Goal: Task Accomplishment & Management: Complete application form

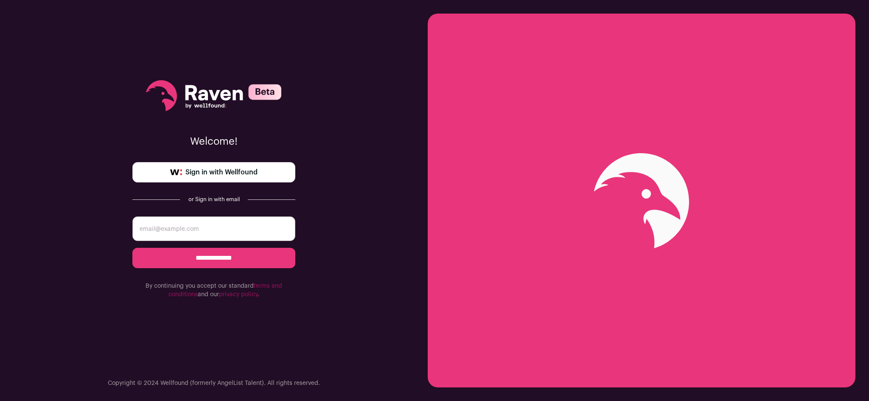
click at [234, 175] on span "Sign in with Wellfound" at bounding box center [221, 172] width 72 height 10
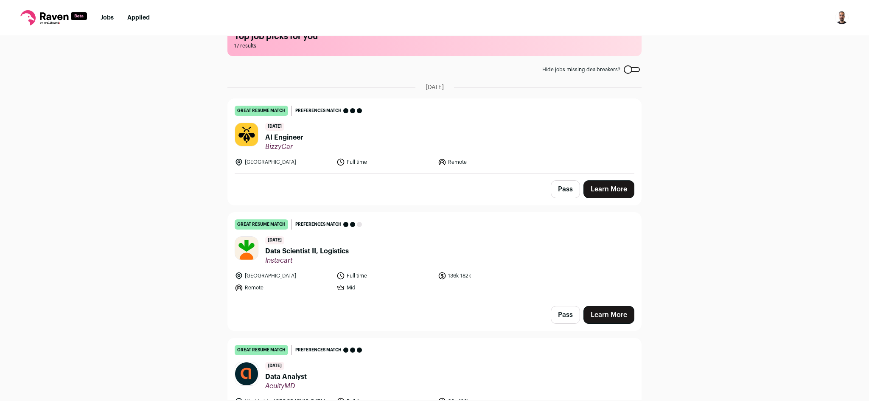
scroll to position [85, 0]
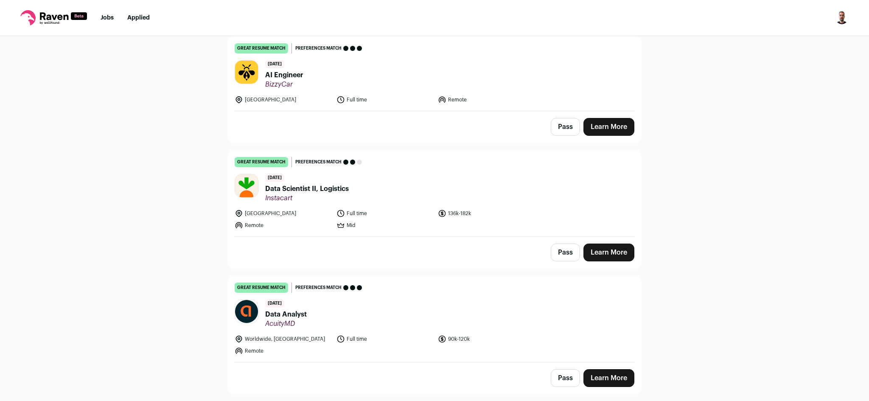
click at [323, 188] on span "Data Scientist II, Logistics" at bounding box center [307, 189] width 84 height 10
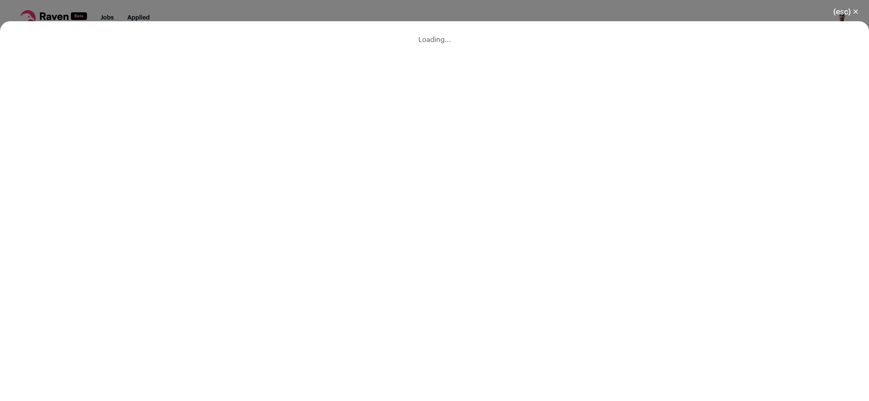
click at [850, 10] on button "(esc) ✕" at bounding box center [846, 12] width 46 height 19
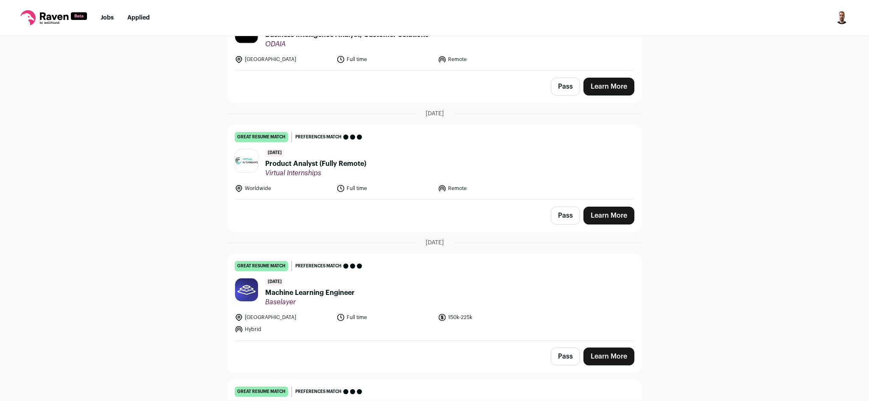
scroll to position [1506, 0]
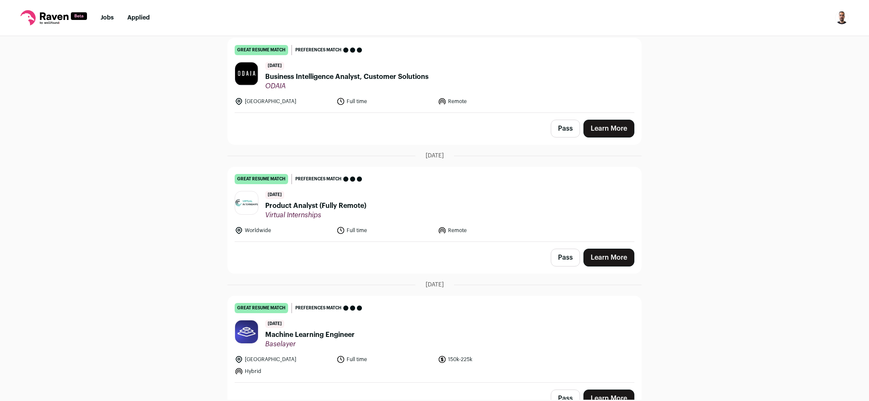
click at [295, 211] on span "Virtual Internships" at bounding box center [315, 215] width 101 height 8
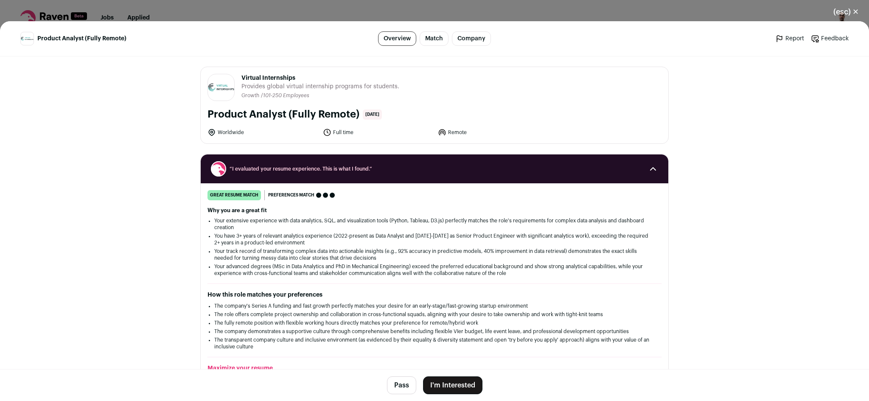
click at [460, 388] on button "I'm Interested" at bounding box center [452, 385] width 59 height 18
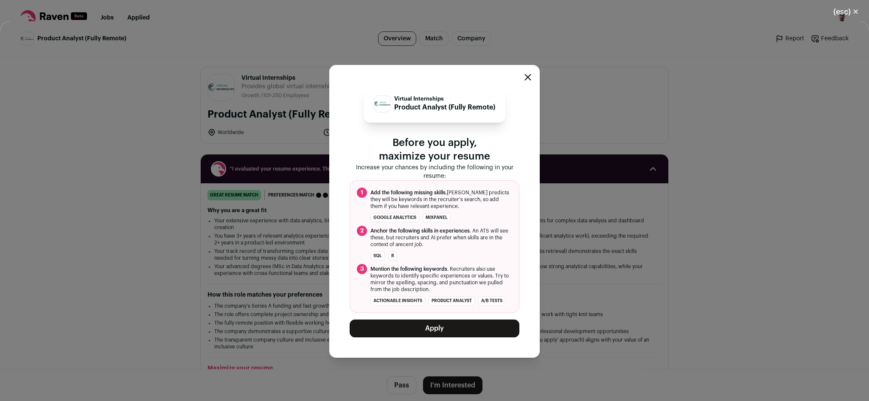
click at [491, 337] on button "Apply" at bounding box center [435, 329] width 170 height 18
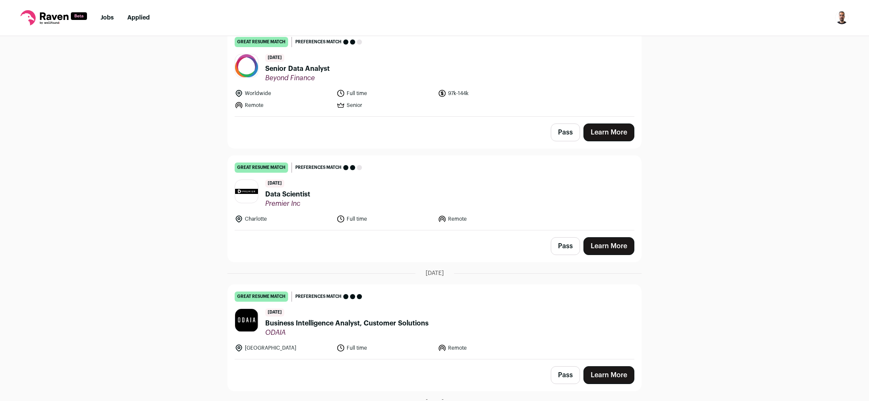
scroll to position [1237, 0]
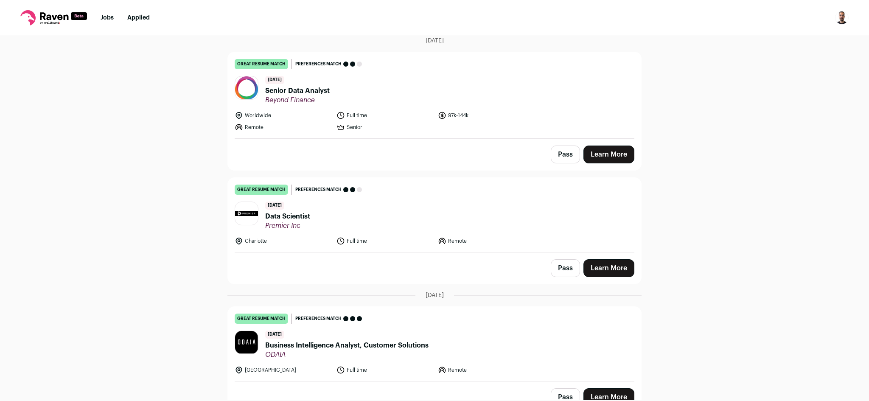
click at [281, 224] on span "Premier Inc" at bounding box center [287, 226] width 45 height 8
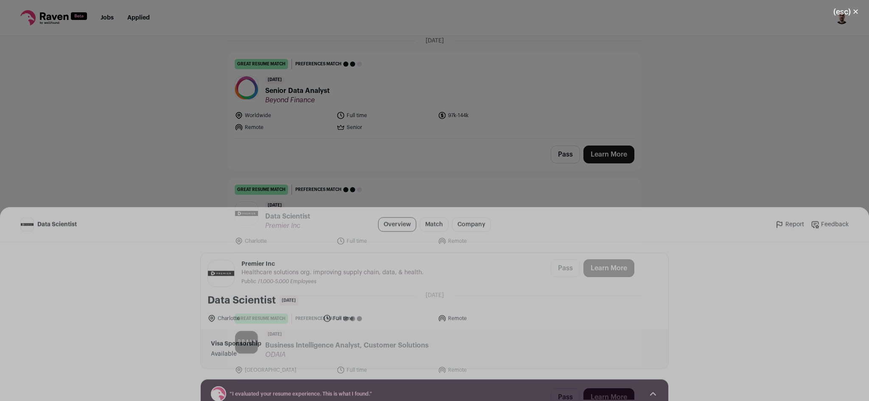
click at [463, 382] on button "I'm Interested" at bounding box center [452, 385] width 59 height 18
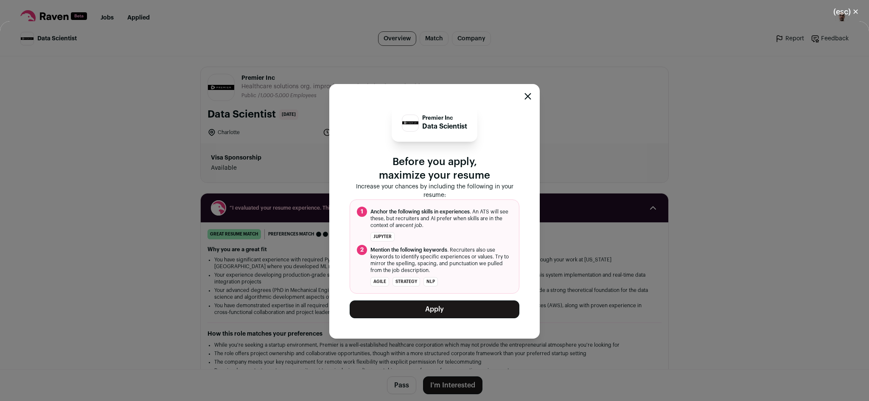
click at [448, 309] on button "Apply" at bounding box center [435, 309] width 170 height 18
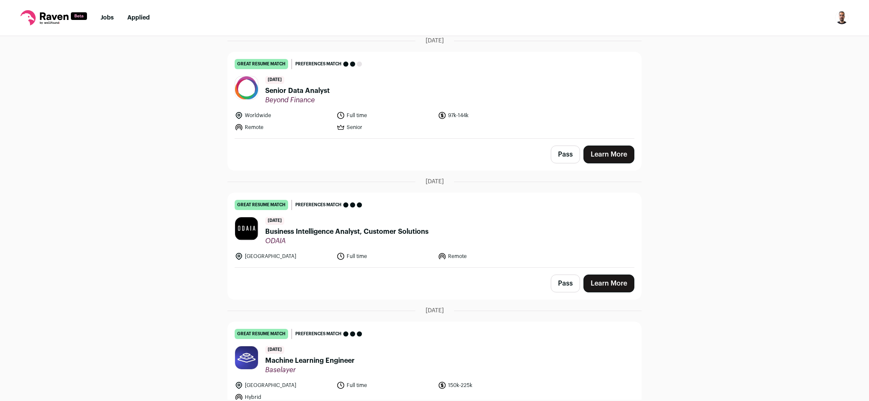
click at [303, 90] on span "Senior Data Analyst" at bounding box center [297, 91] width 65 height 10
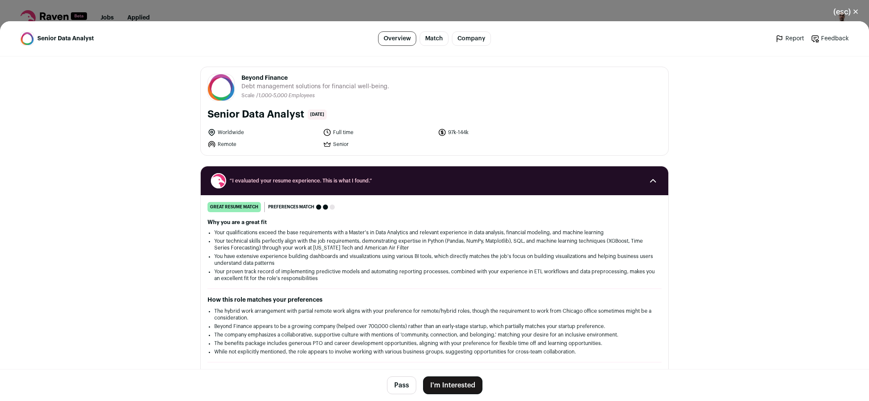
click at [423, 390] on button "I'm Interested" at bounding box center [452, 385] width 59 height 18
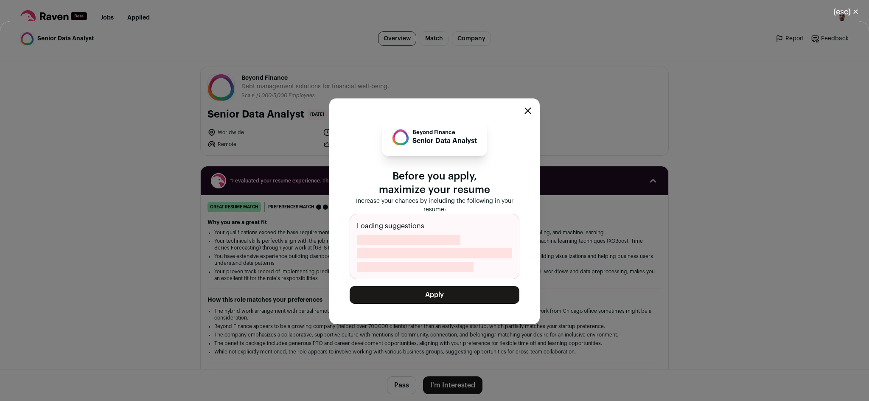
click at [423, 300] on button "Apply" at bounding box center [435, 295] width 170 height 18
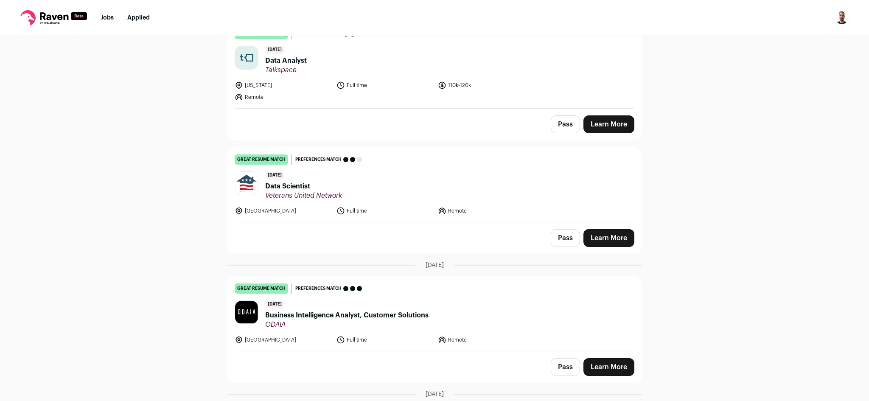
scroll to position [1011, 0]
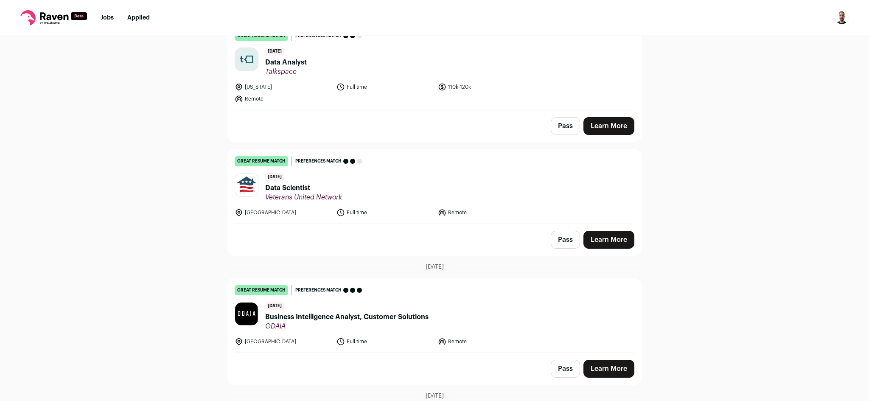
click at [284, 187] on span "Data Scientist" at bounding box center [303, 188] width 77 height 10
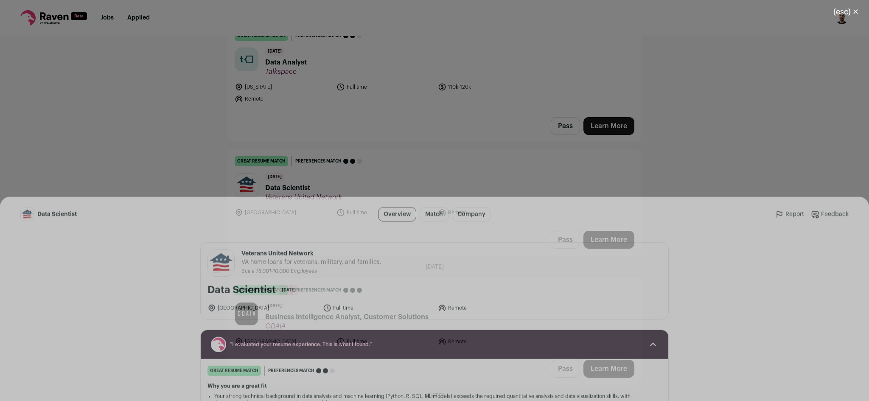
click at [460, 387] on button "I'm Interested" at bounding box center [452, 385] width 59 height 18
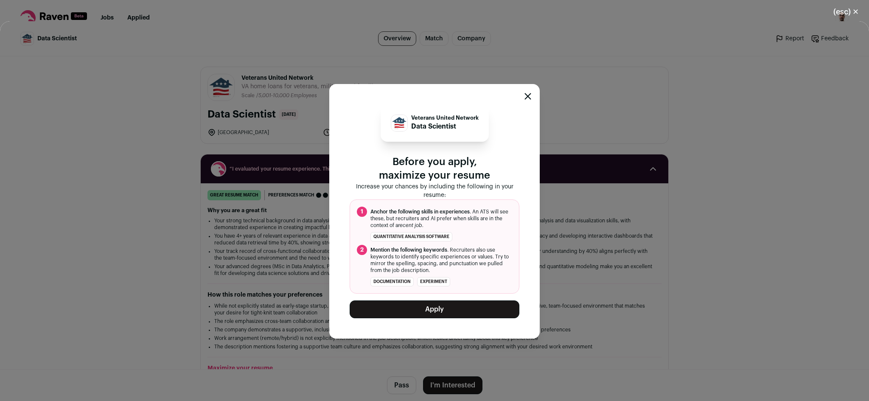
click at [441, 312] on button "Apply" at bounding box center [435, 309] width 170 height 18
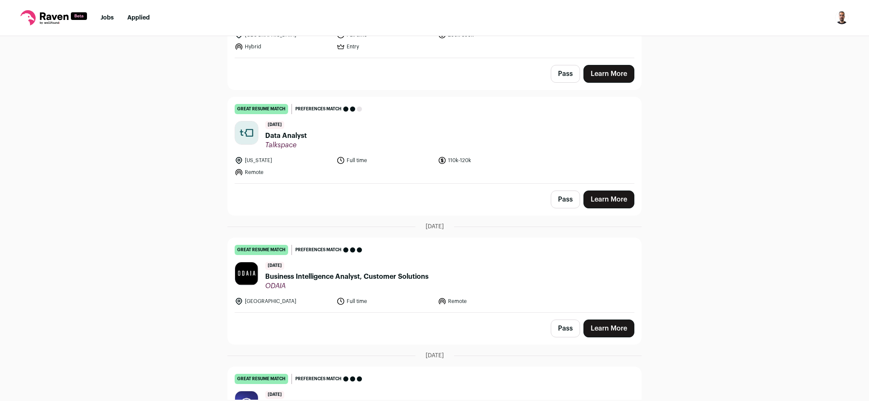
scroll to position [912, 0]
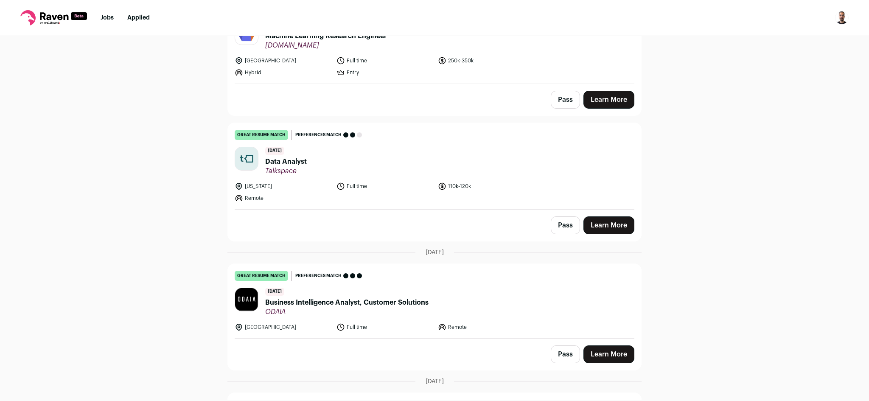
click at [298, 157] on span "Data Analyst" at bounding box center [286, 162] width 42 height 10
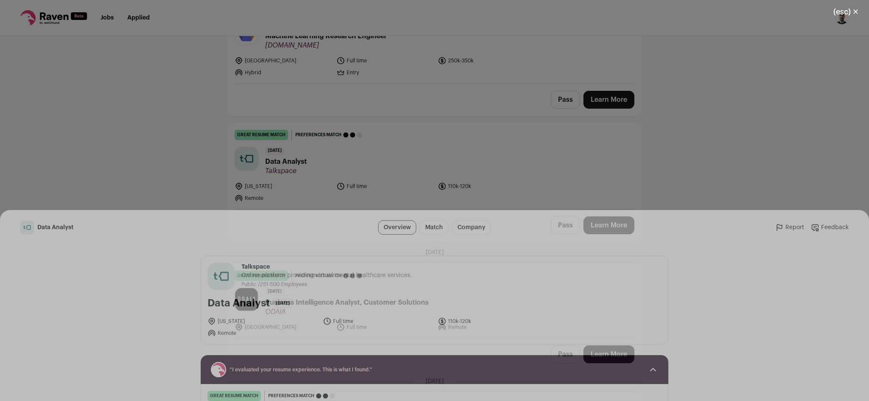
click at [445, 396] on footer "Pass I'm Interested" at bounding box center [434, 385] width 869 height 32
click at [444, 388] on button "I'm Interested" at bounding box center [452, 385] width 59 height 18
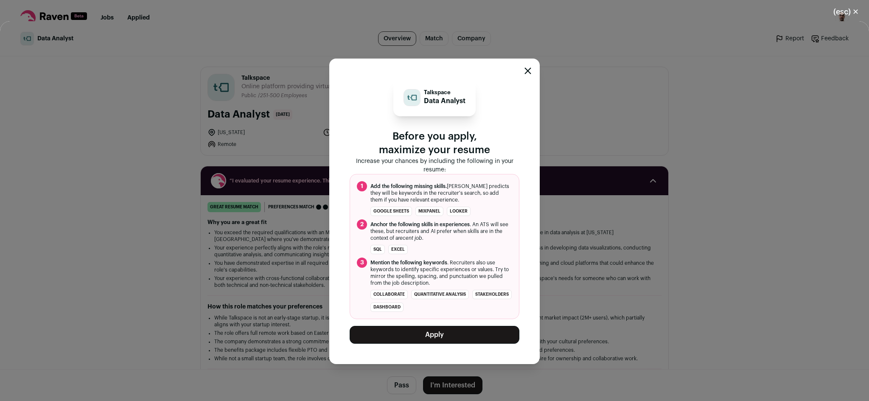
click at [415, 330] on button "Apply" at bounding box center [435, 335] width 170 height 18
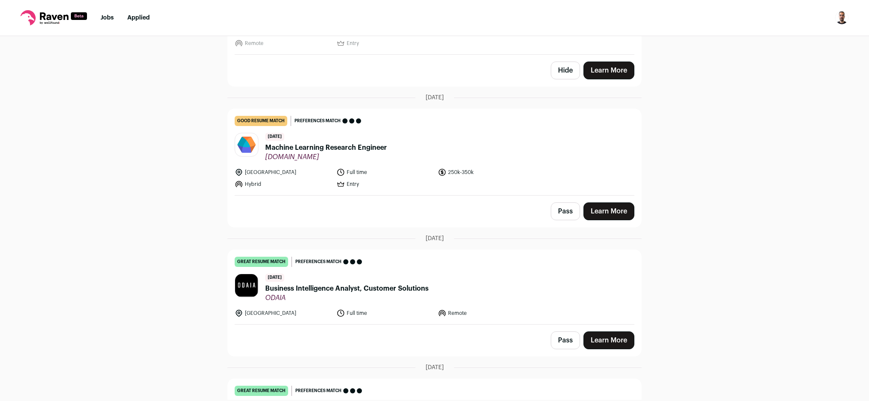
scroll to position [784, 0]
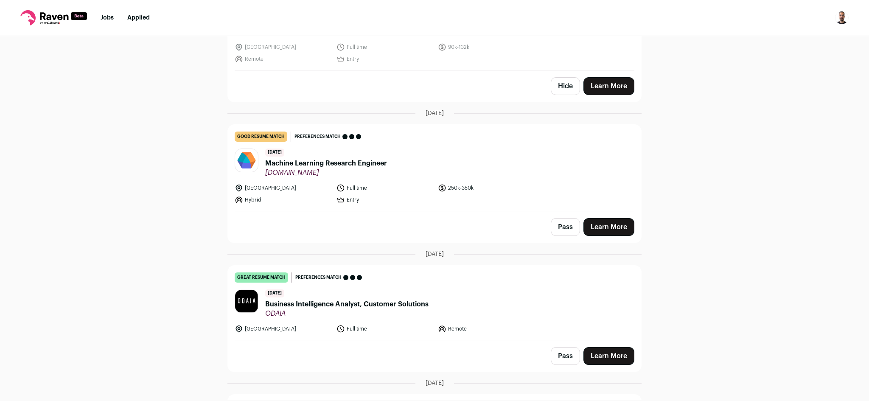
click at [350, 167] on span "Machine Learning Research Engineer" at bounding box center [326, 163] width 122 height 10
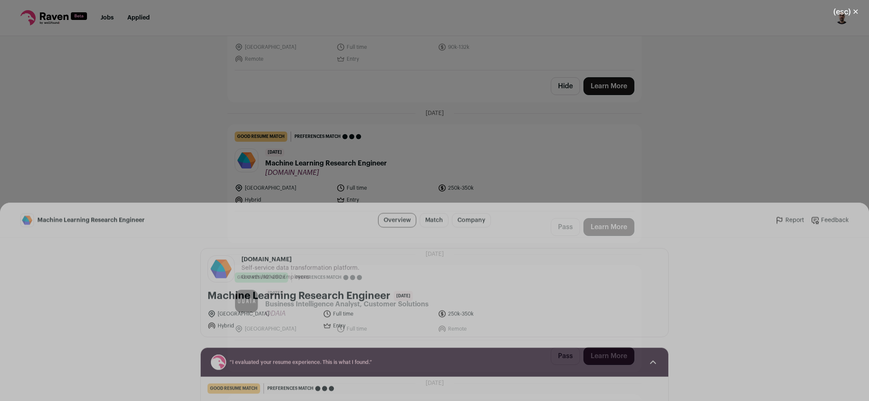
click at [451, 387] on button "I'm Interested" at bounding box center [452, 385] width 59 height 18
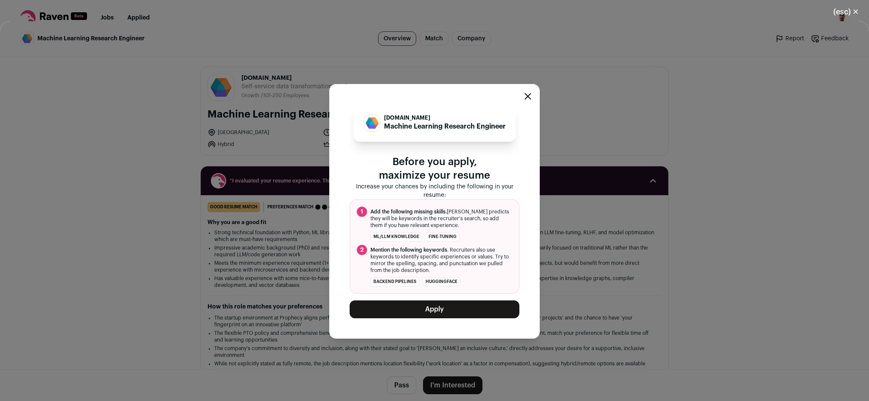
click at [438, 311] on button "Apply" at bounding box center [435, 309] width 170 height 18
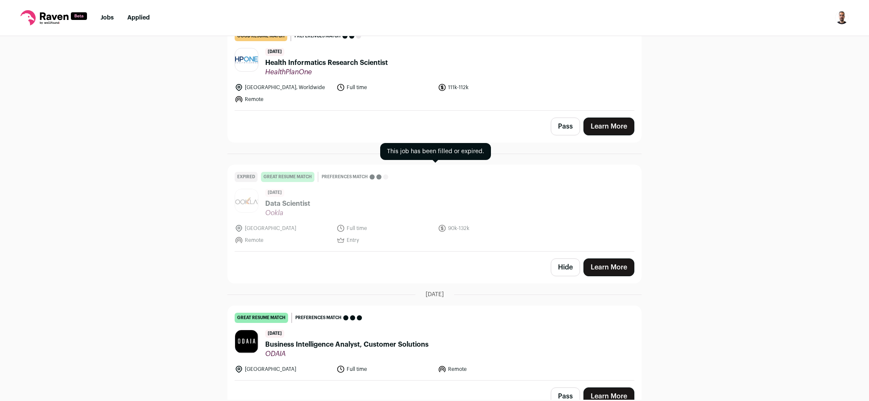
scroll to position [572, 0]
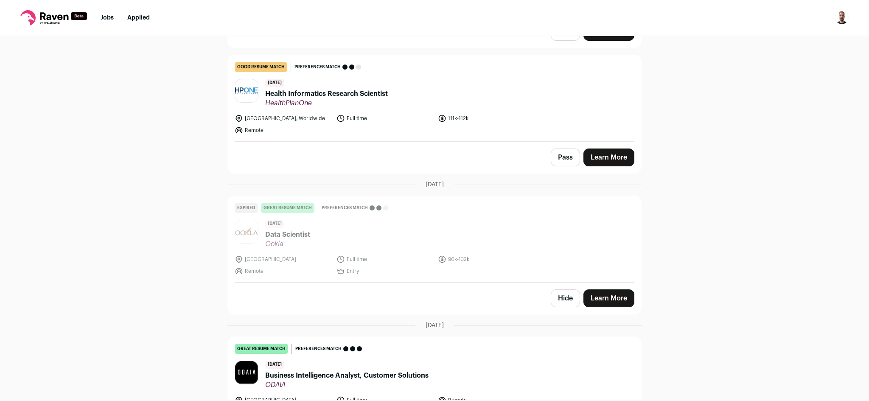
click at [293, 96] on span "Health Informatics Research Scientist" at bounding box center [326, 94] width 123 height 10
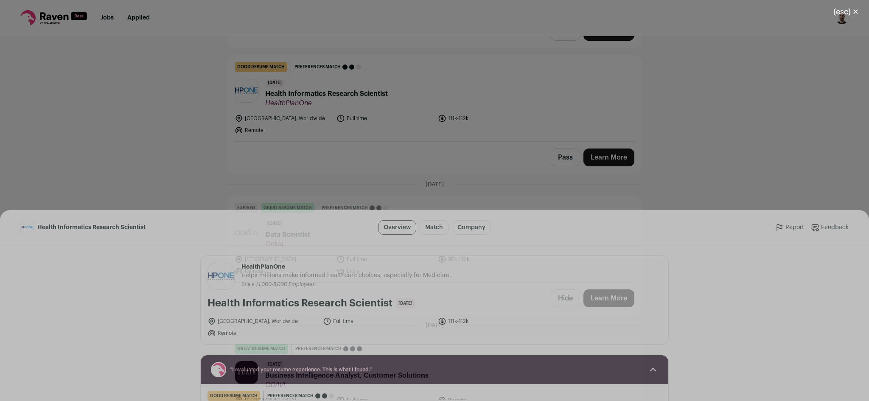
click at [466, 389] on button "I'm Interested" at bounding box center [452, 385] width 59 height 18
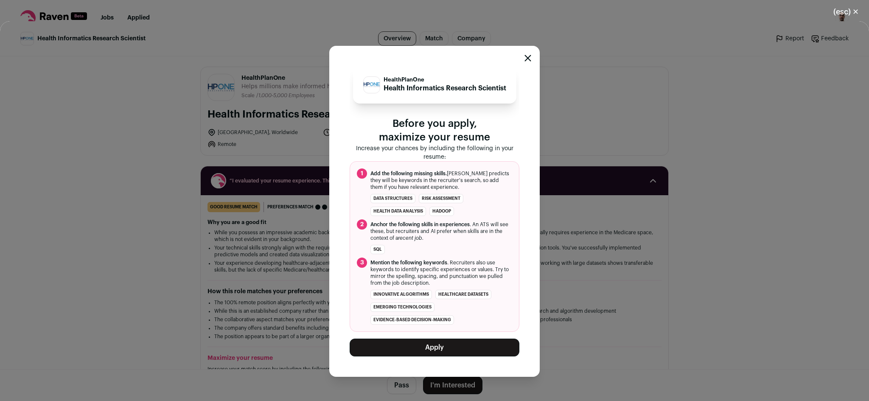
click at [361, 356] on button "Apply" at bounding box center [435, 348] width 170 height 18
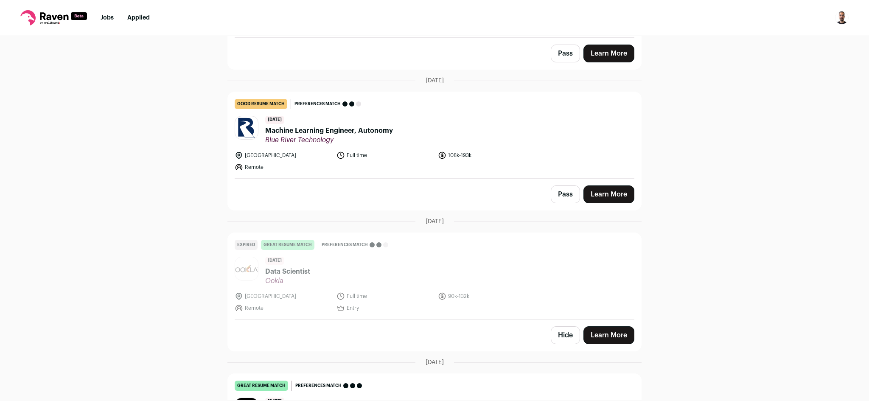
scroll to position [346, 0]
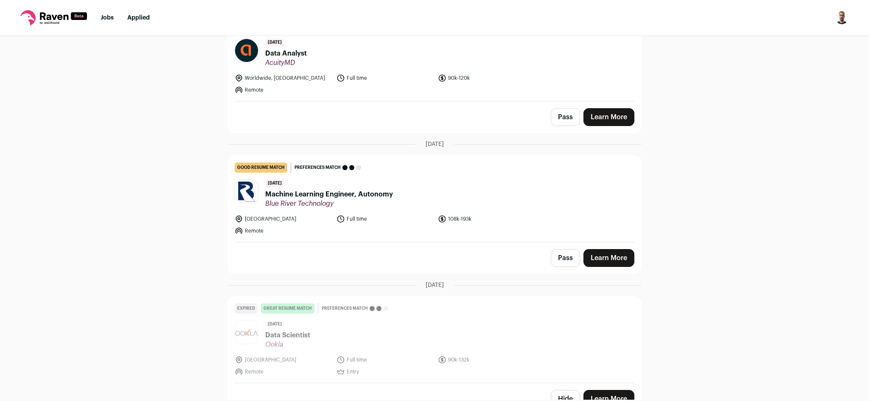
click at [333, 195] on span "Machine Learning Engineer, Autonomy" at bounding box center [329, 194] width 128 height 10
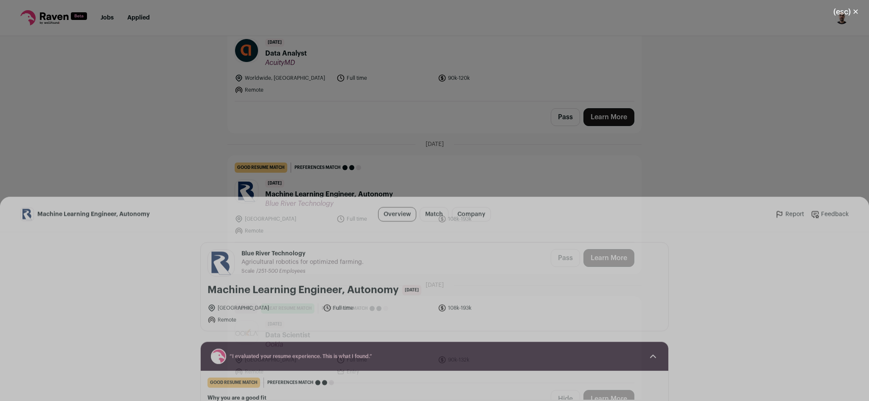
click at [442, 384] on button "I'm Interested" at bounding box center [452, 385] width 59 height 18
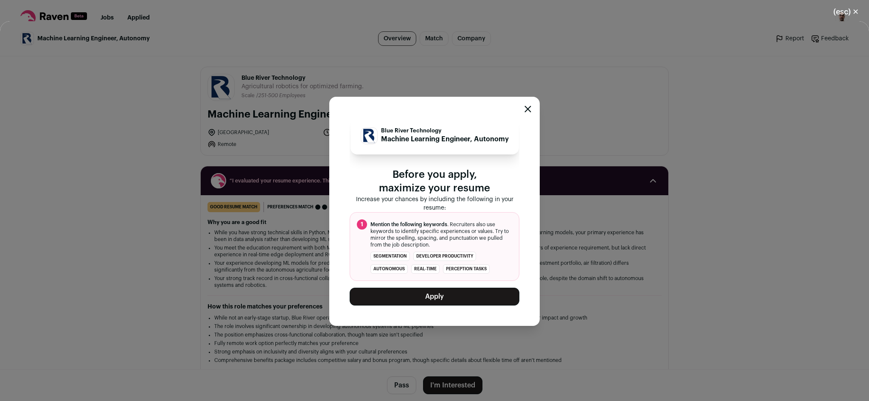
click at [428, 295] on button "Apply" at bounding box center [435, 297] width 170 height 18
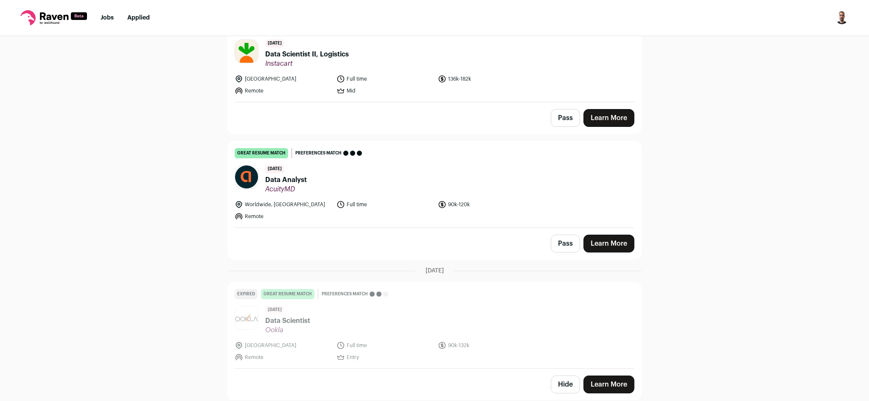
scroll to position [219, 0]
click at [297, 184] on span "Data Analyst" at bounding box center [286, 181] width 42 height 10
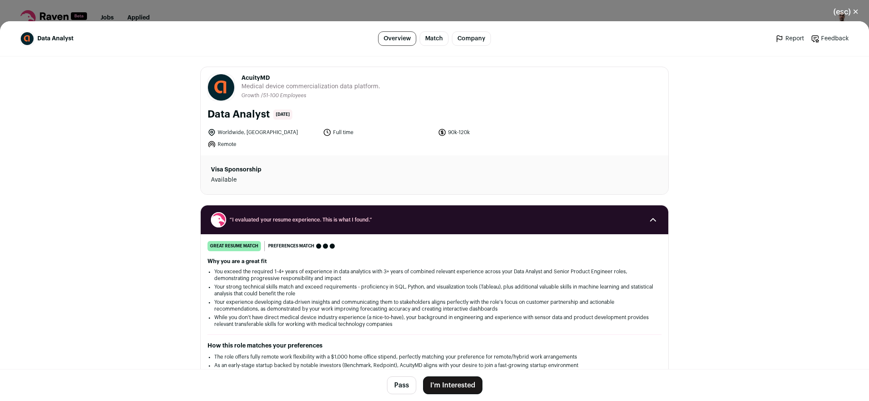
click at [438, 387] on button "I'm Interested" at bounding box center [452, 385] width 59 height 18
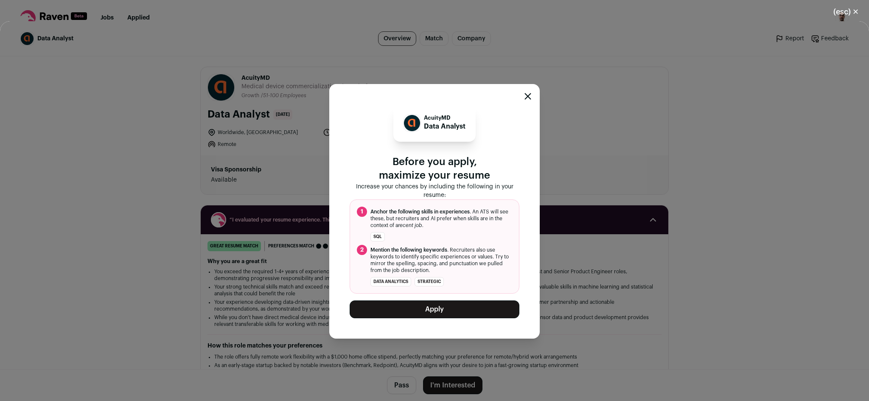
click at [430, 308] on button "Apply" at bounding box center [435, 309] width 170 height 18
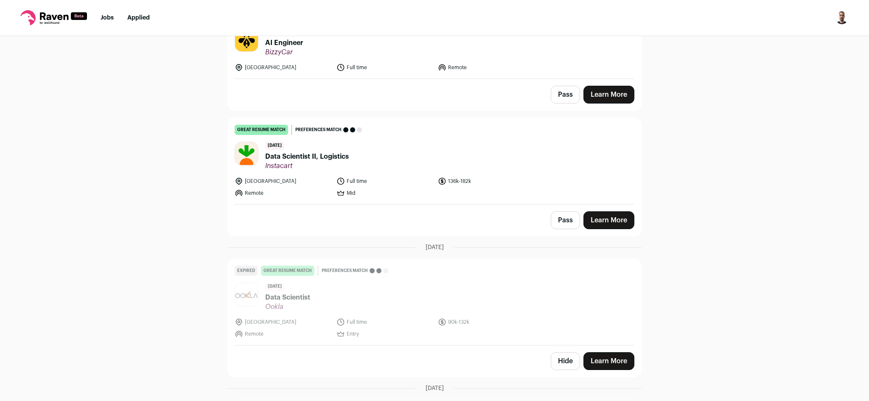
scroll to position [105, 0]
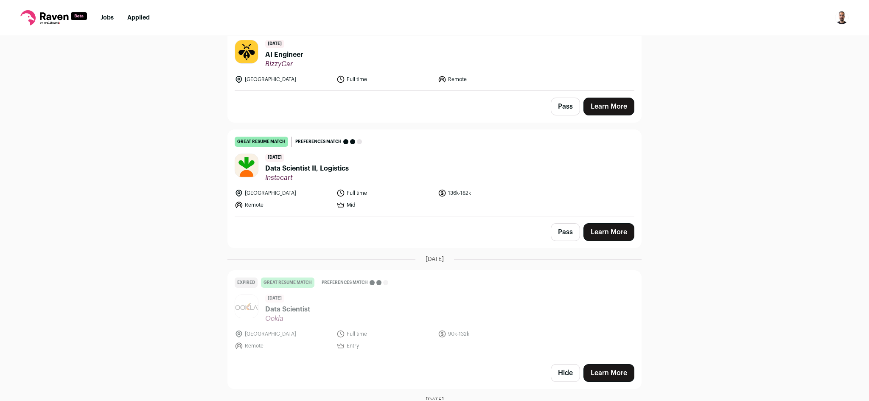
click at [304, 168] on span "Data Scientist II, Logistics" at bounding box center [307, 168] width 84 height 10
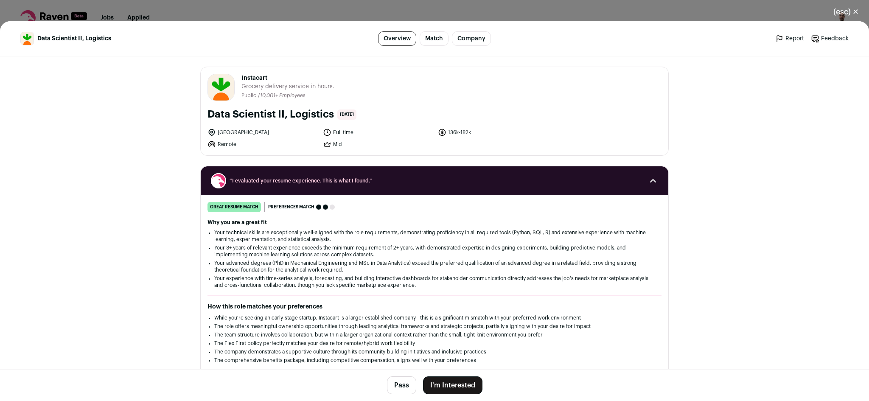
click at [457, 394] on button "I'm Interested" at bounding box center [452, 385] width 59 height 18
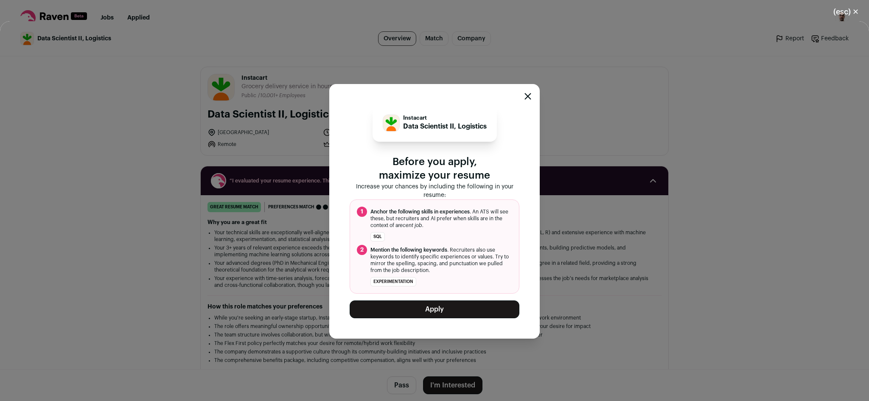
click at [458, 303] on button "Apply" at bounding box center [435, 309] width 170 height 18
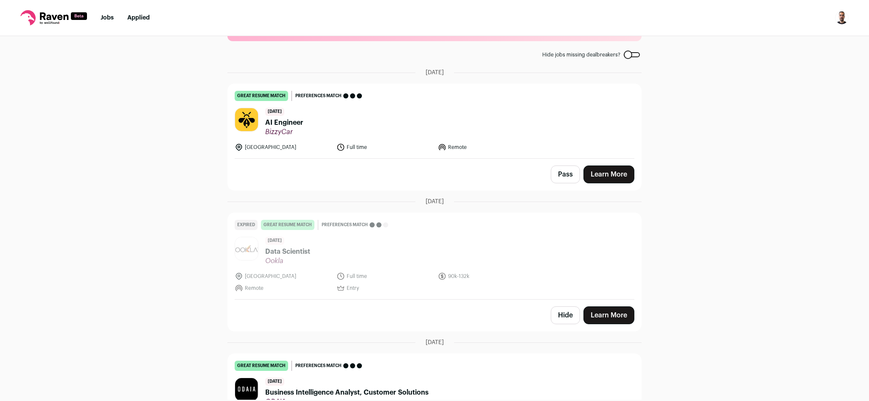
scroll to position [0, 0]
